Goal: Task Accomplishment & Management: Manage account settings

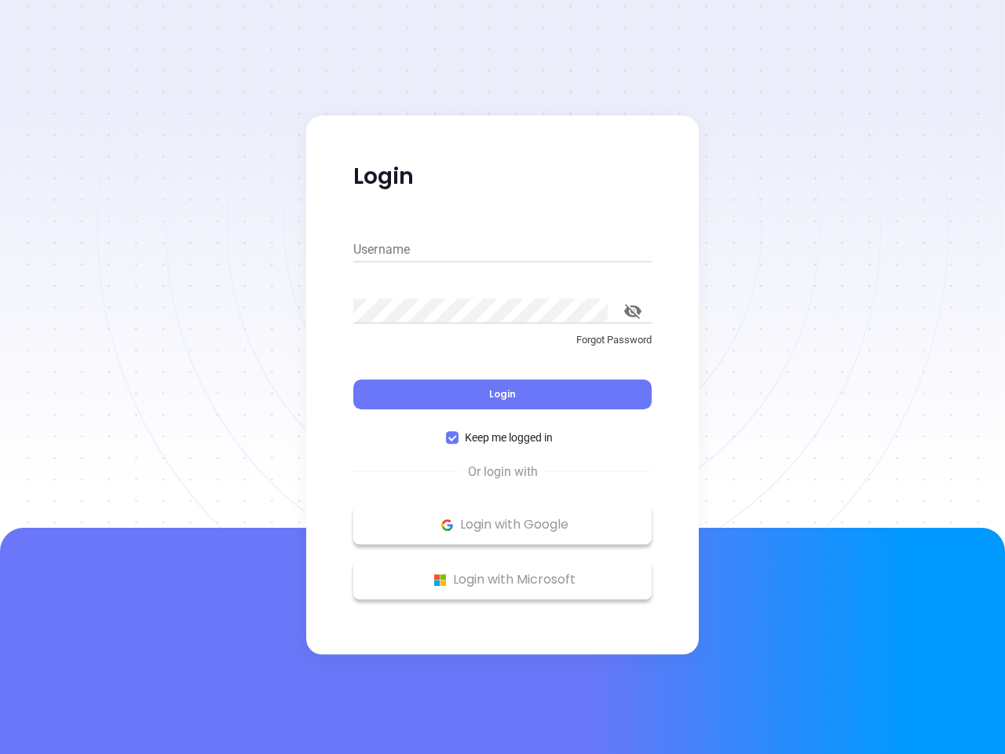
click at [502, 377] on div "Login" at bounding box center [502, 384] width 298 height 49
click at [502, 250] on input "Username" at bounding box center [502, 249] width 298 height 25
click at [633, 311] on icon "toggle password visibility" at bounding box center [632, 311] width 17 height 15
click at [502, 394] on span "Login" at bounding box center [502, 393] width 27 height 13
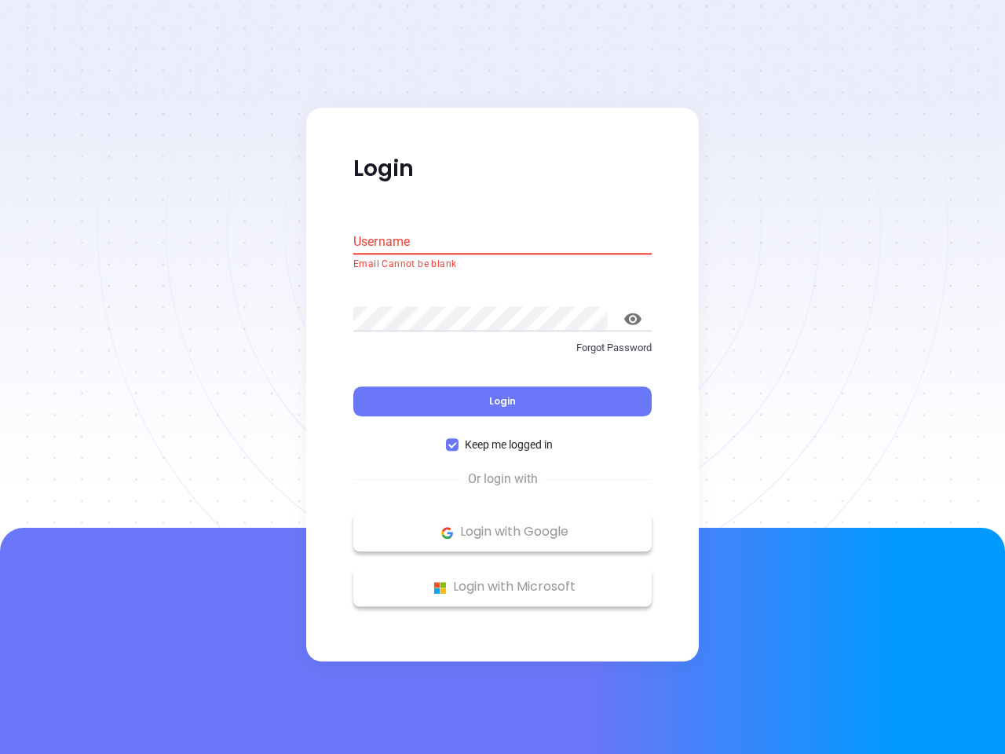
click at [502, 437] on span "Keep me logged in" at bounding box center [509, 445] width 100 height 17
click at [459, 439] on input "Keep me logged in" at bounding box center [452, 445] width 13 height 13
checkbox input "false"
click at [502, 524] on p "Login with Google" at bounding box center [502, 533] width 283 height 24
click at [502, 579] on p "Login with Microsoft" at bounding box center [502, 588] width 283 height 24
